Goal: Information Seeking & Learning: Learn about a topic

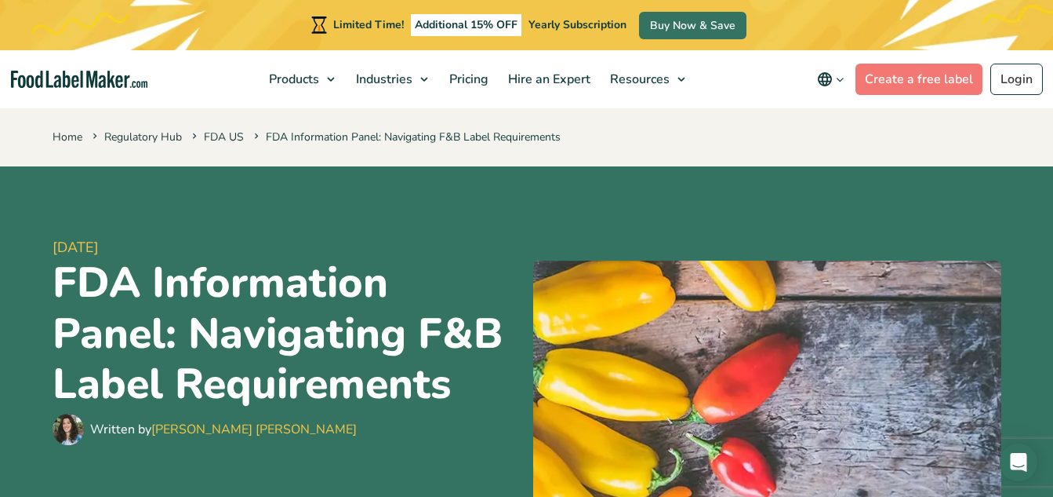
drag, startPoint x: 1030, startPoint y: 0, endPoint x: 696, endPoint y: 158, distance: 369.8
click at [696, 158] on div "Home Regulatory Hub FDA US FDA Information Panel: Navigating F&B Label Requirem…" at bounding box center [526, 136] width 1053 height 60
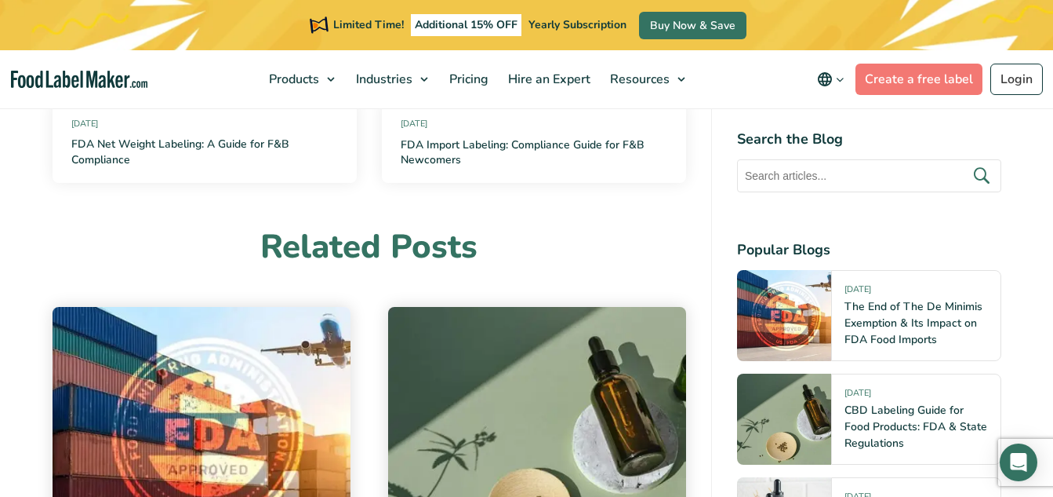
scroll to position [8560, 0]
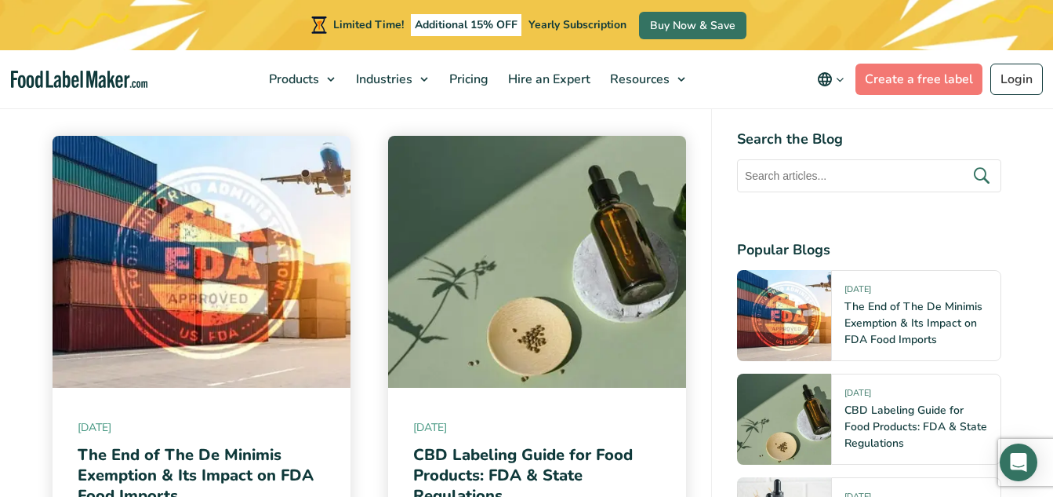
click at [333, 246] on img at bounding box center [202, 262] width 298 height 252
click at [272, 244] on img at bounding box center [202, 262] width 298 height 252
click at [290, 446] on h2 "The End of The De Minimis Exemption & Its Impact on FDA Food Imports" at bounding box center [202, 476] width 248 height 62
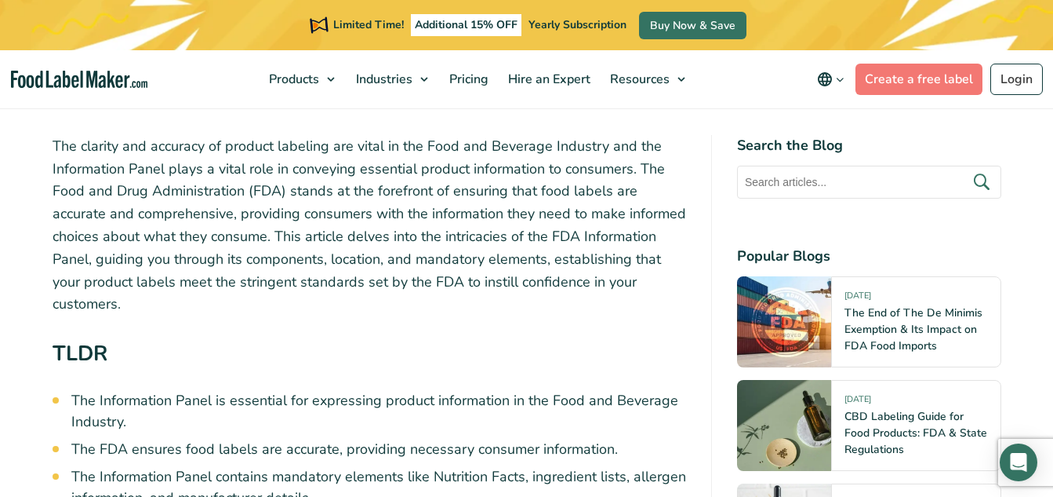
scroll to position [0, 0]
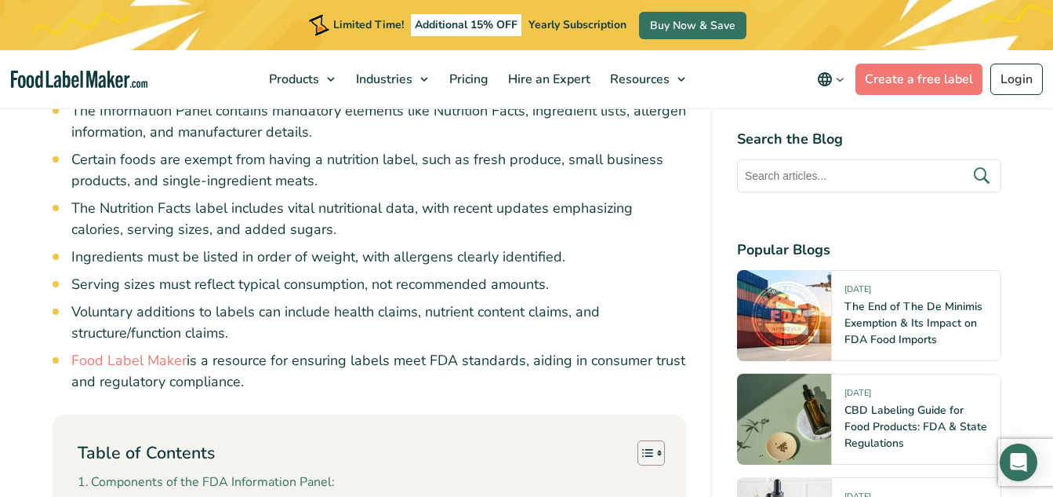
scroll to position [879, 0]
